Goal: Transaction & Acquisition: Purchase product/service

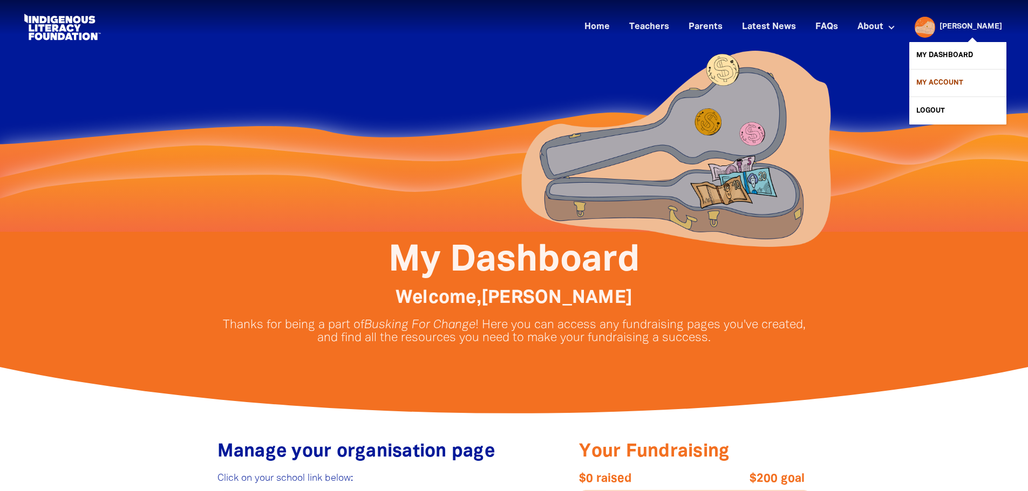
click at [945, 83] on link "My Account" at bounding box center [957, 83] width 97 height 27
select select "teacher"
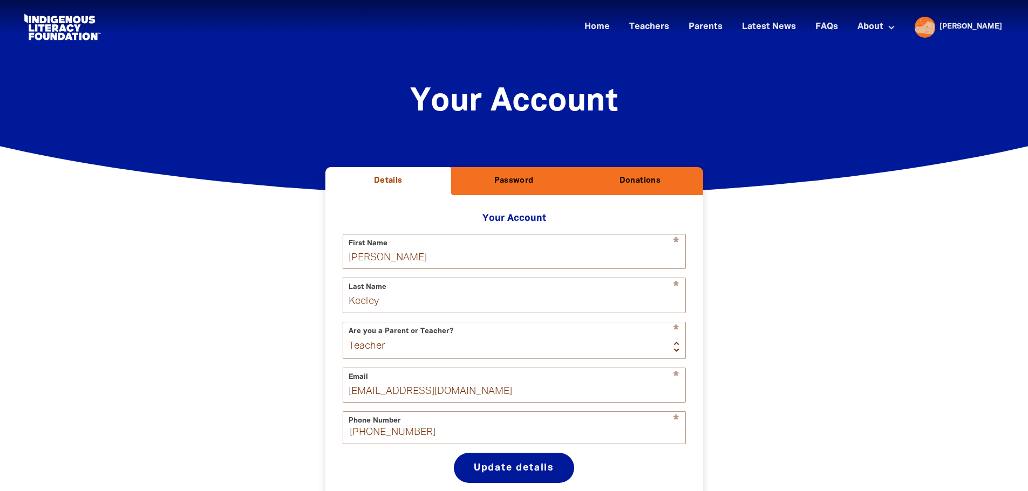
select select "AU"
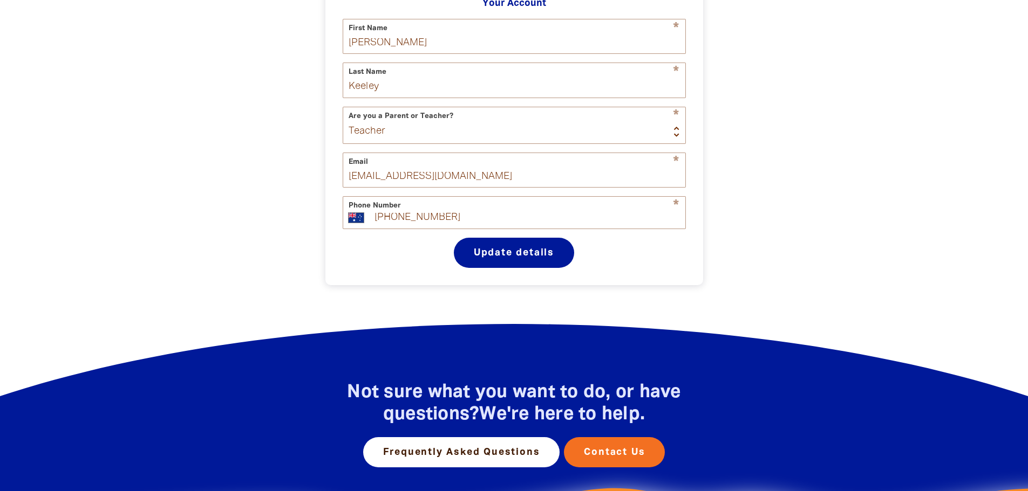
scroll to position [72, 0]
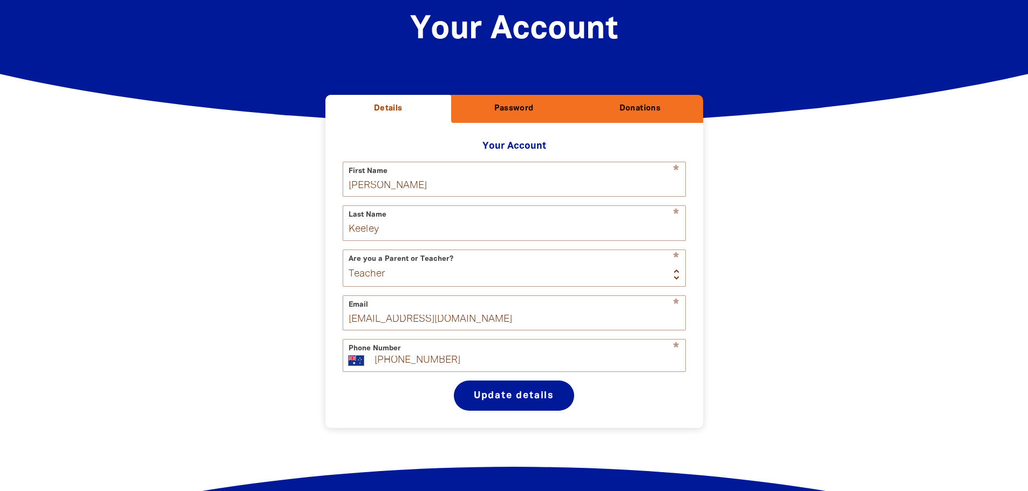
click at [630, 109] on h2 "Donations" at bounding box center [639, 109] width 108 height 11
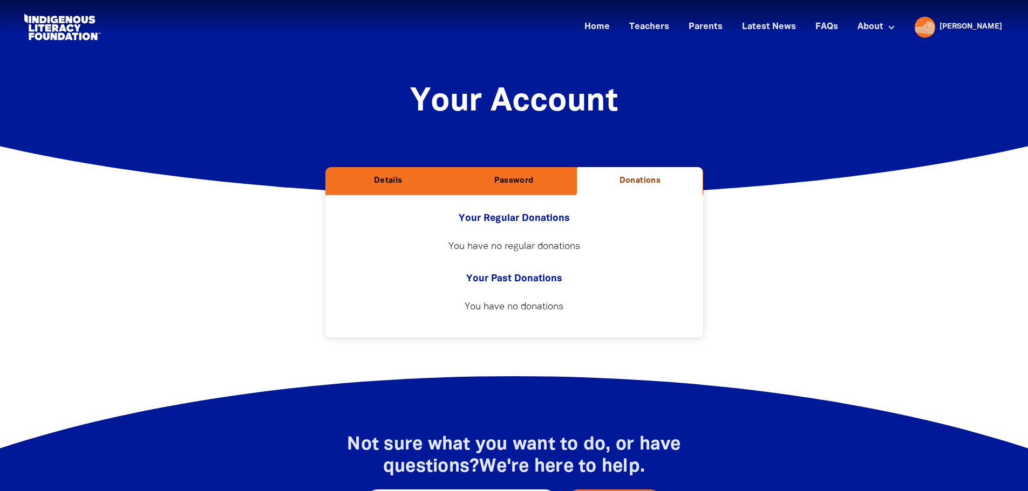
click at [417, 181] on h2 "Details" at bounding box center [388, 181] width 108 height 11
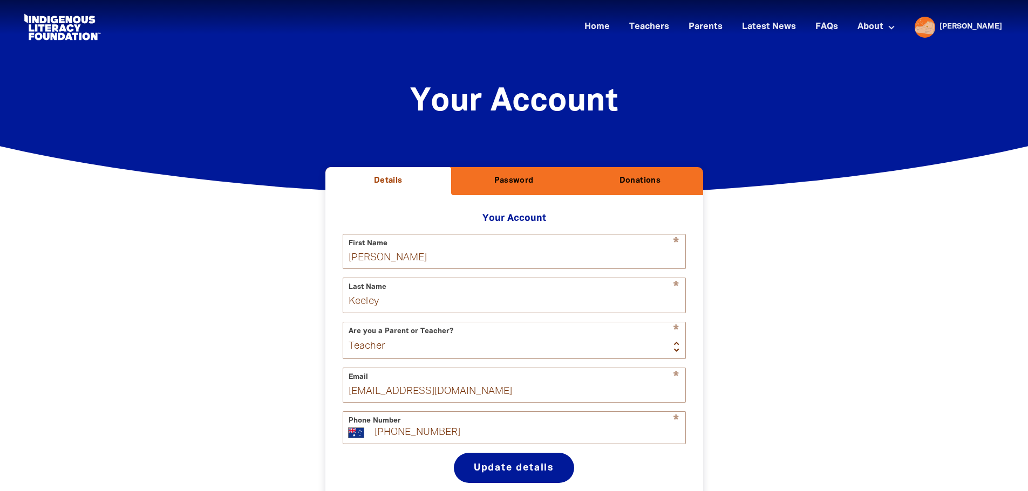
click at [539, 179] on h2 "Password" at bounding box center [514, 181] width 108 height 11
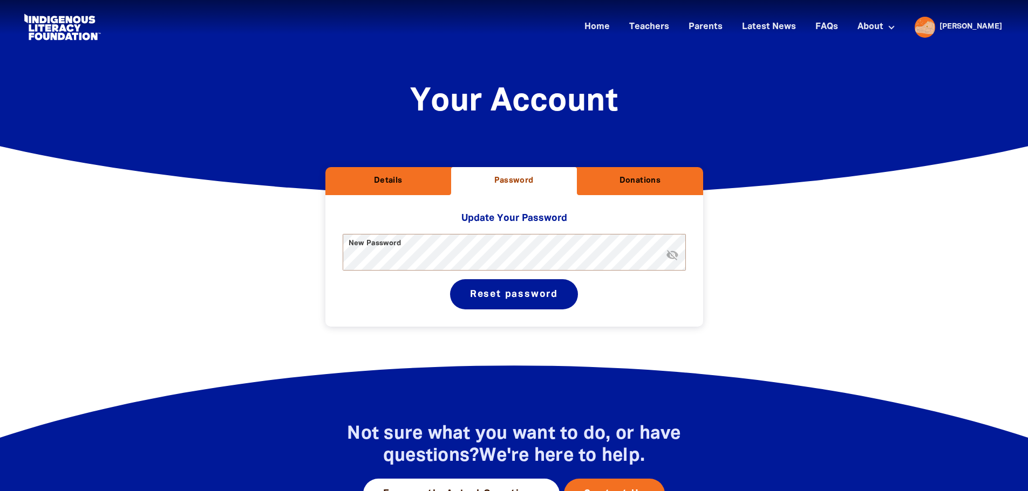
click at [632, 181] on h2 "Donations" at bounding box center [639, 181] width 108 height 11
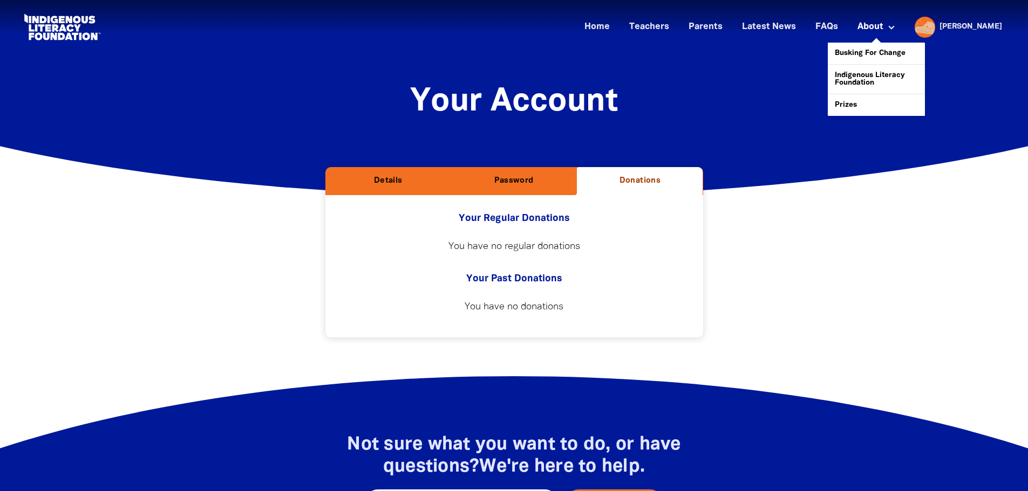
click at [901, 23] on button at bounding box center [891, 27] width 20 height 12
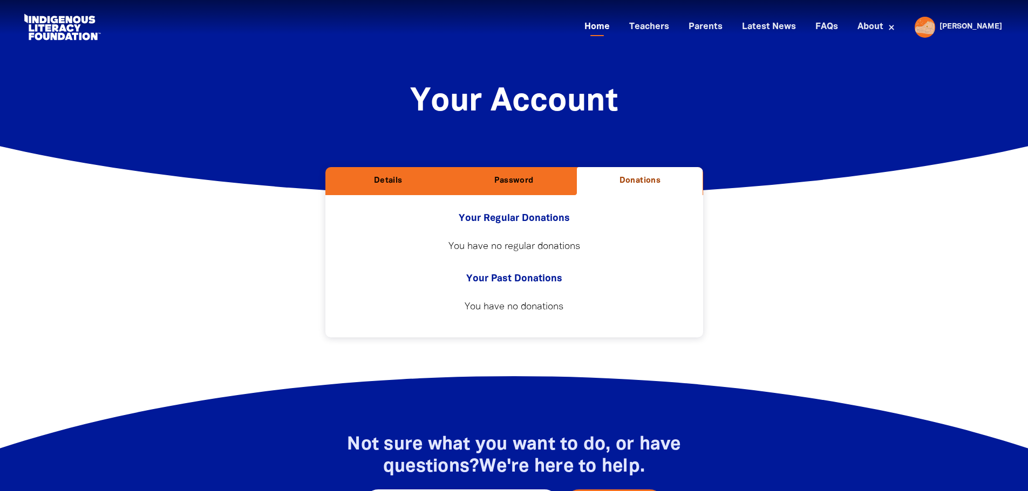
click at [616, 35] on link "Home" at bounding box center [597, 27] width 38 height 18
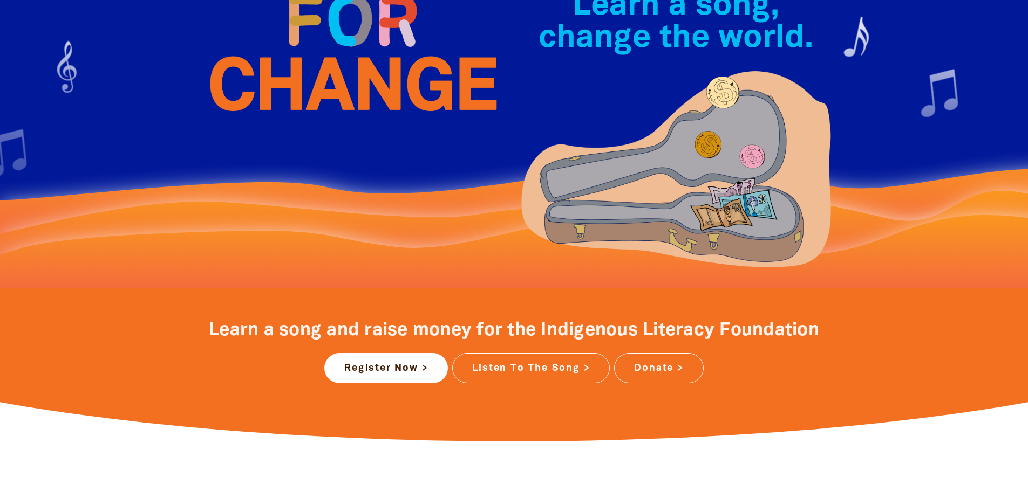
scroll to position [378, 0]
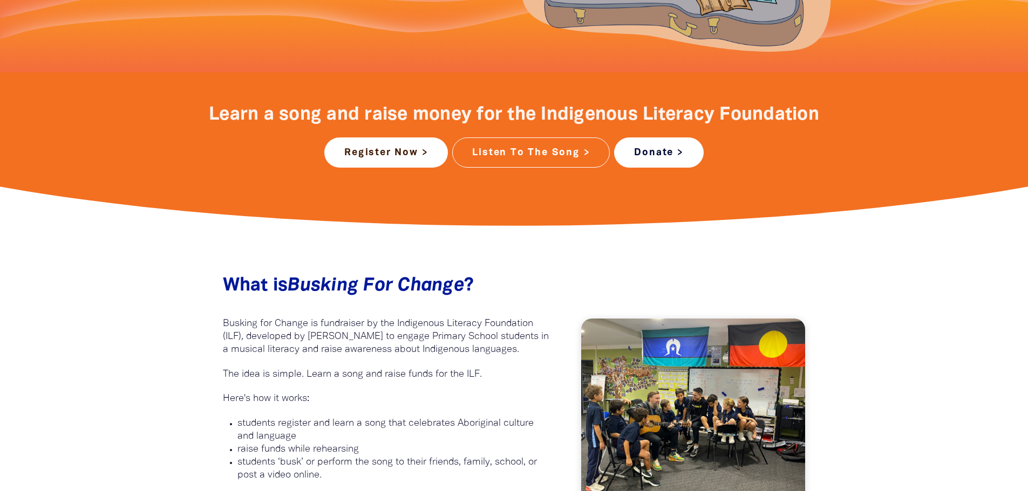
click at [655, 159] on link "Donate >" at bounding box center [658, 153] width 89 height 30
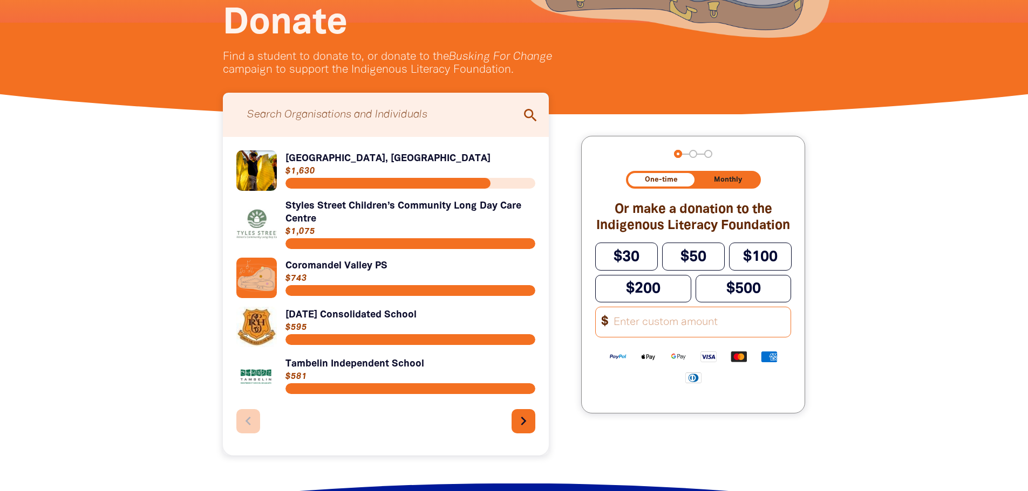
scroll to position [270, 0]
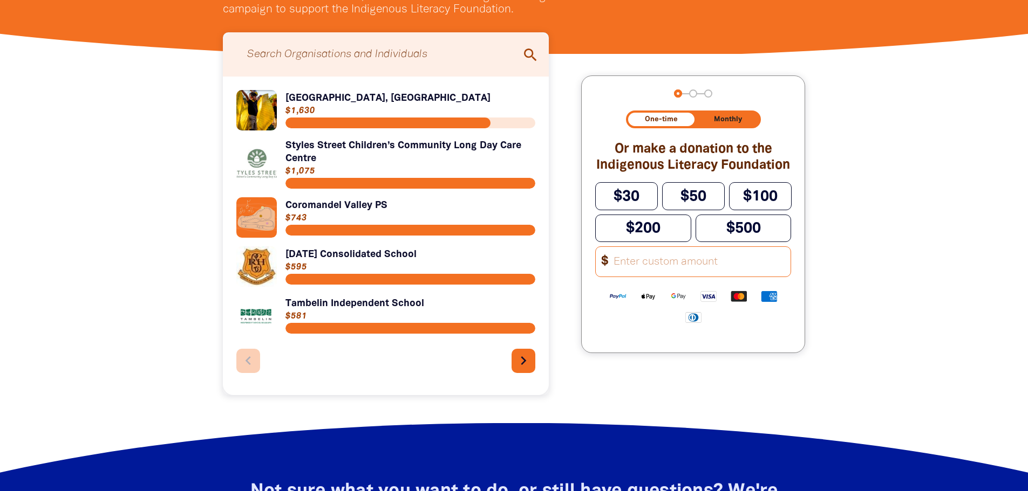
click at [708, 271] on input "Other Amount" at bounding box center [699, 262] width 184 height 30
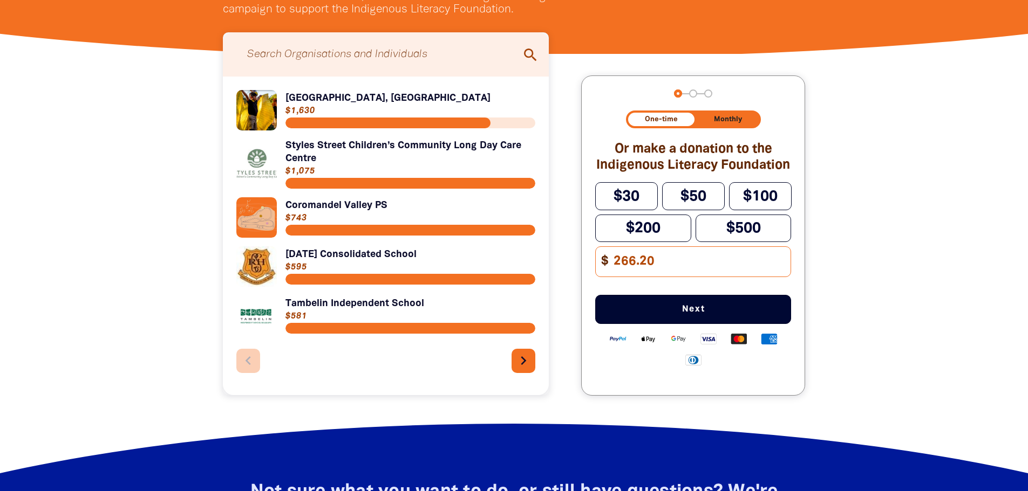
type input "266.20"
